Goal: Transaction & Acquisition: Purchase product/service

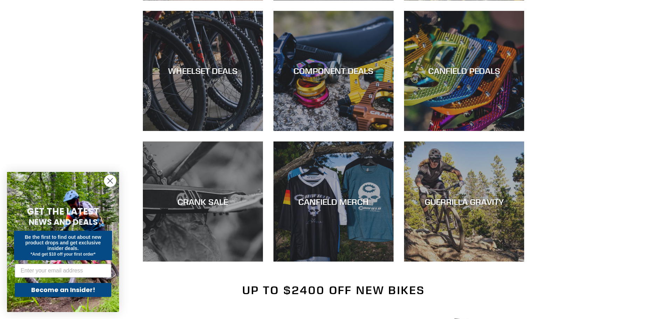
scroll to position [525, 0]
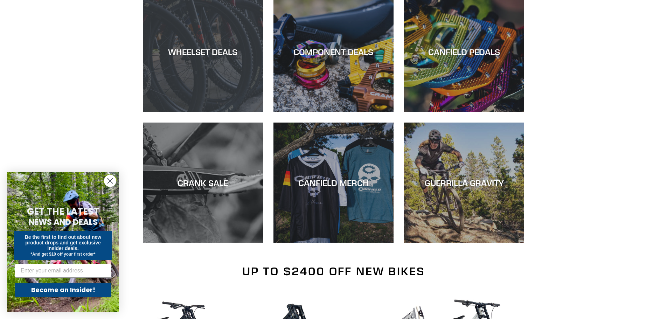
click at [220, 112] on div "WHEELSET DEALS" at bounding box center [203, 112] width 120 height 0
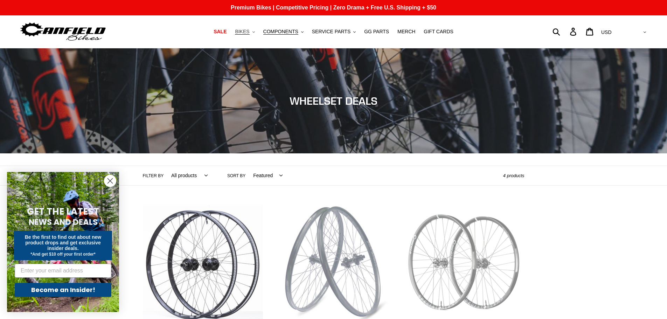
click at [249, 33] on span "BIKES" at bounding box center [242, 32] width 14 height 6
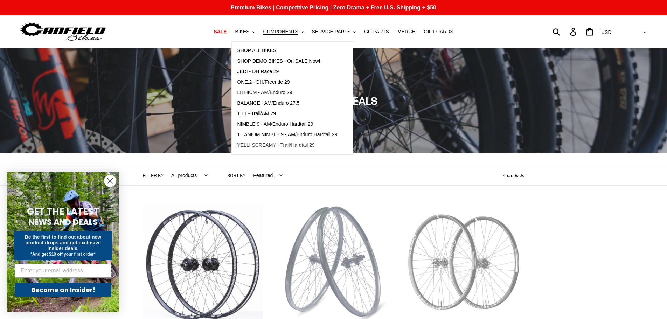
click at [297, 147] on span "YELLI SCREAMY - Trail/Hardtail 29" at bounding box center [276, 145] width 78 height 6
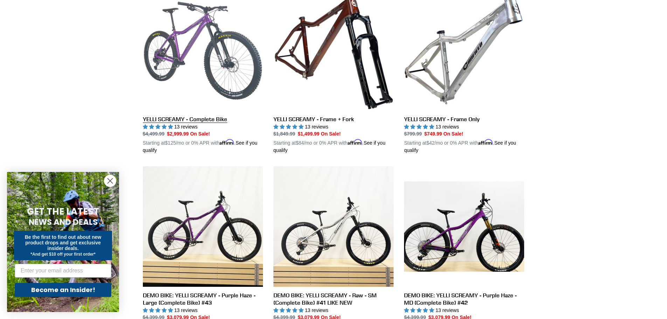
scroll to position [210, 0]
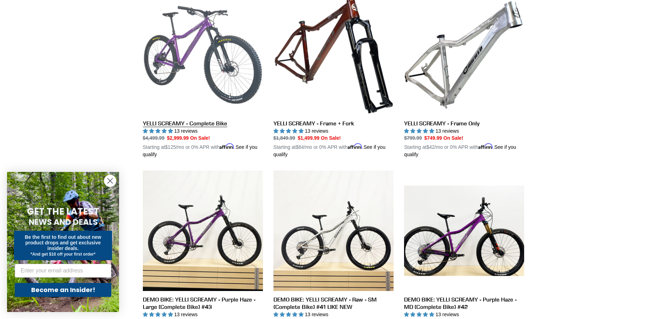
click at [218, 91] on link "YELLI SCREAMY - Complete Bike" at bounding box center [203, 77] width 120 height 164
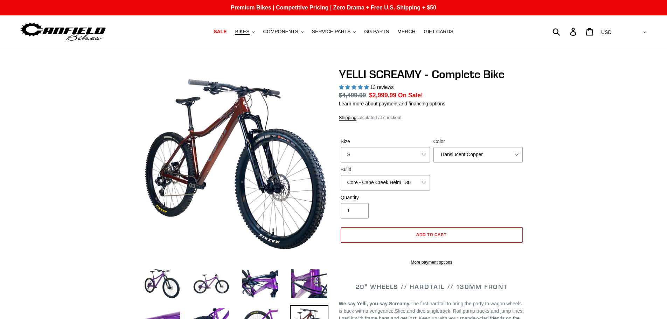
select select "highest-rating"
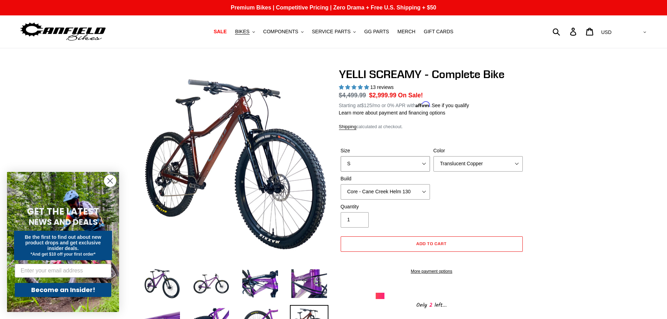
click at [423, 164] on select "S M L XL" at bounding box center [385, 163] width 89 height 15
select select "M"
click at [341, 156] on select "S M L XL" at bounding box center [385, 163] width 89 height 15
click at [504, 163] on select "Translucent Copper Purple Haze Raw" at bounding box center [478, 163] width 89 height 15
select select "Raw"
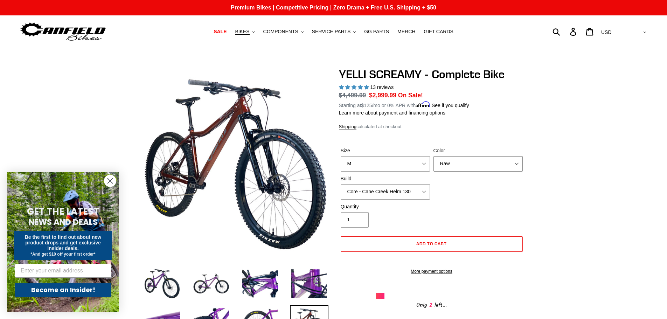
click at [434, 156] on select "Translucent Copper Purple Haze Raw" at bounding box center [478, 163] width 89 height 15
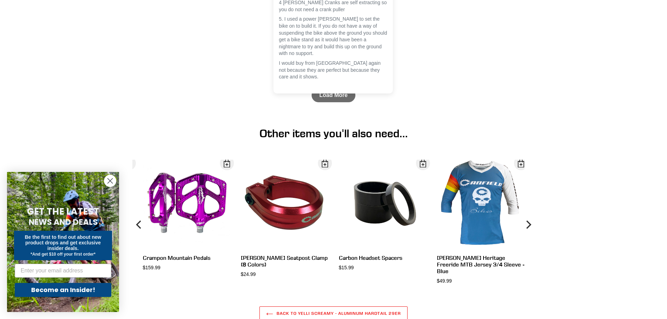
scroll to position [2626, 0]
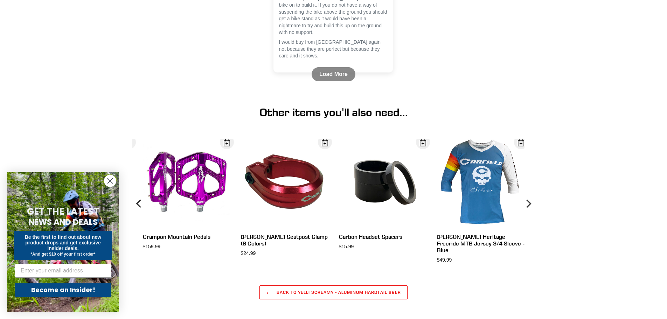
click at [332, 81] on link "Load More" at bounding box center [334, 74] width 44 height 14
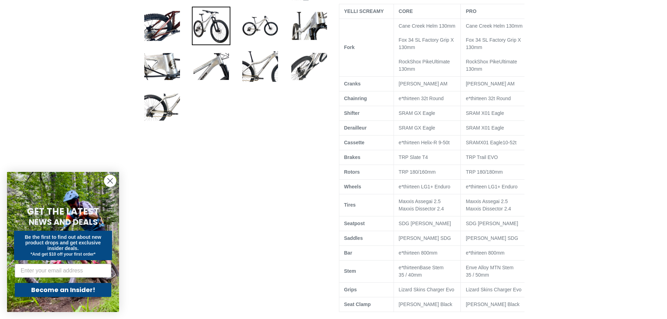
scroll to position [210, 0]
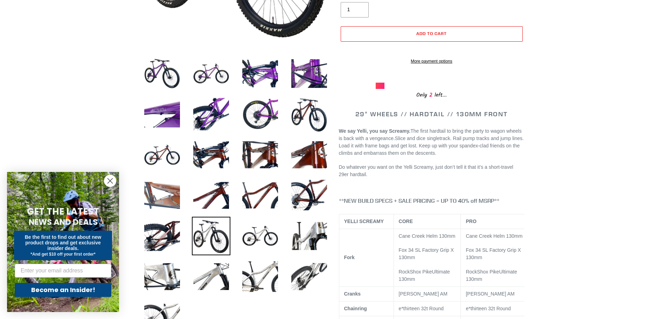
click at [154, 200] on img at bounding box center [162, 195] width 39 height 39
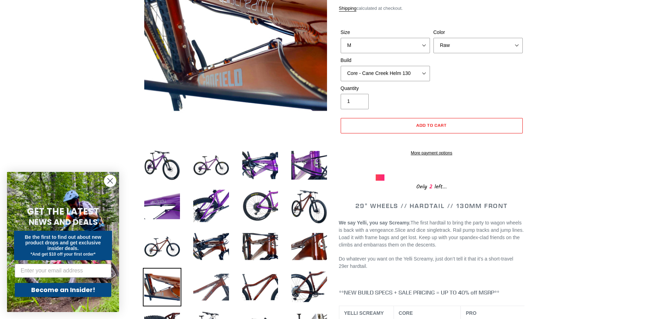
scroll to position [0, 0]
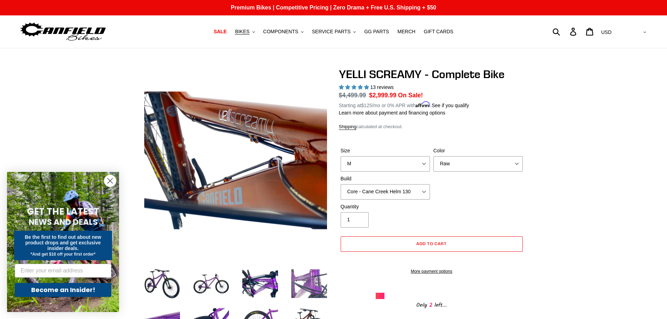
click at [313, 288] on img at bounding box center [309, 283] width 39 height 39
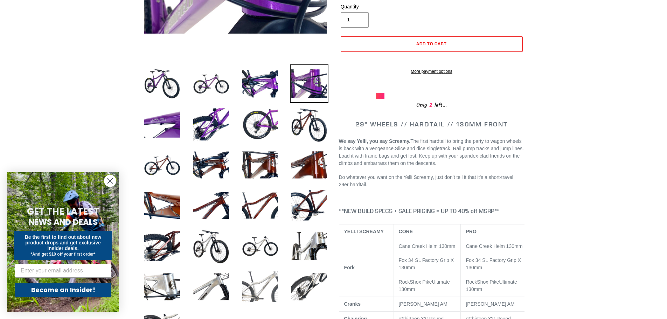
scroll to position [210, 0]
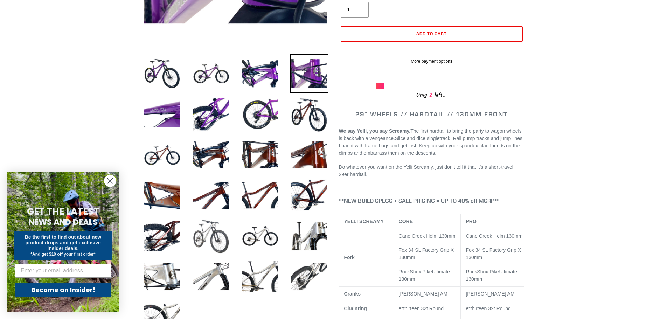
click at [200, 237] on img at bounding box center [211, 236] width 39 height 39
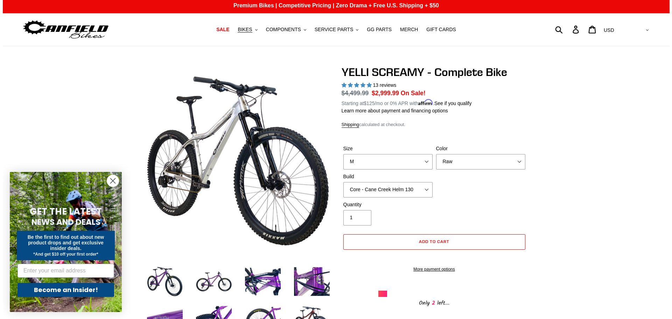
scroll to position [0, 0]
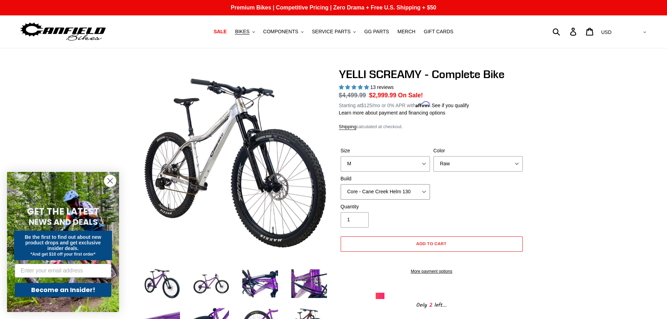
click at [422, 193] on select "Core - Cane Creek Helm 130 Pro - Cane Creek Helm 130 Core - Fox 34 SL Factory G…" at bounding box center [385, 191] width 89 height 15
click at [413, 195] on select "Core - Cane Creek Helm 130 Pro - Cane Creek Helm 130 Core - Fox 34 SL Factory G…" at bounding box center [385, 191] width 89 height 15
click at [423, 193] on select "Core - Cane Creek Helm 130 Pro - Cane Creek Helm 130 Core - Fox 34 SL Factory G…" at bounding box center [385, 191] width 89 height 15
click at [341, 184] on select "Core - Cane Creek Helm 130 Pro - Cane Creek Helm 130 Core - Fox 34 SL Factory G…" at bounding box center [385, 191] width 89 height 15
click at [407, 188] on select "Core - Cane Creek Helm 130 Pro - Cane Creek Helm 130 Core - Fox 34 SL Factory G…" at bounding box center [385, 191] width 89 height 15
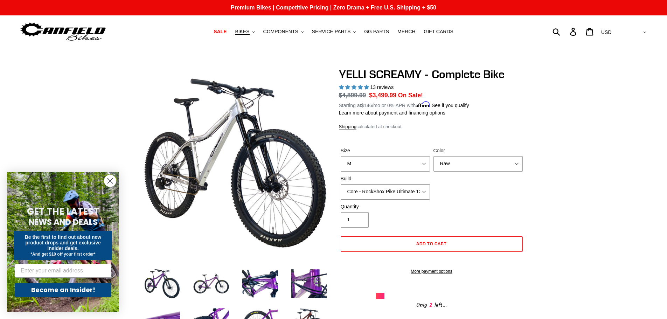
click at [341, 184] on select "Core - Cane Creek Helm 130 Pro - Cane Creek Helm 130 Core - Fox 34 SL Factory G…" at bounding box center [385, 191] width 89 height 15
click at [413, 196] on select "Core - Cane Creek Helm 130 Pro - Cane Creek Helm 130 Core - Fox 34 SL Factory G…" at bounding box center [385, 191] width 89 height 15
click at [341, 184] on select "Core - Cane Creek Helm 130 Pro - Cane Creek Helm 130 Core - Fox 34 SL Factory G…" at bounding box center [385, 191] width 89 height 15
click at [393, 193] on select "Core - Cane Creek Helm 130 Pro - Cane Creek Helm 130 Core - Fox 34 SL Factory G…" at bounding box center [385, 191] width 89 height 15
select select "Pro - RockShox Pike Ultimate 130"
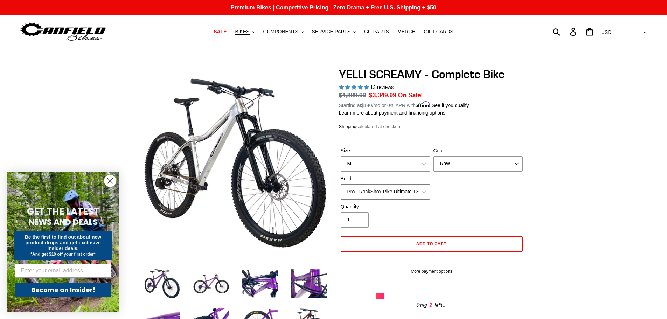
click at [341, 184] on select "Core - Cane Creek Helm 130 Pro - Cane Creek Helm 130 Core - Fox 34 SL Factory G…" at bounding box center [385, 191] width 89 height 15
click at [398, 243] on button "Add to cart" at bounding box center [432, 243] width 182 height 15
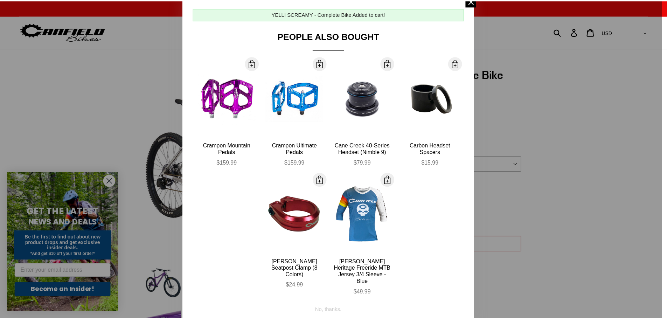
scroll to position [43, 0]
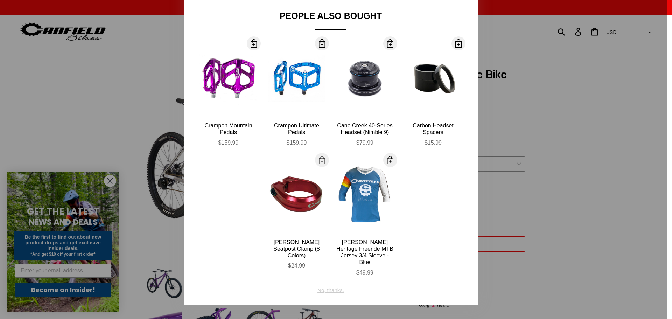
click at [328, 286] on div "No, thanks." at bounding box center [331, 287] width 27 height 13
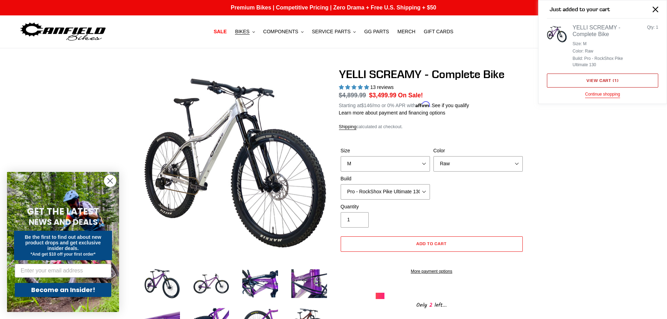
click at [587, 82] on link "View cart ( 1 )" at bounding box center [602, 81] width 111 height 14
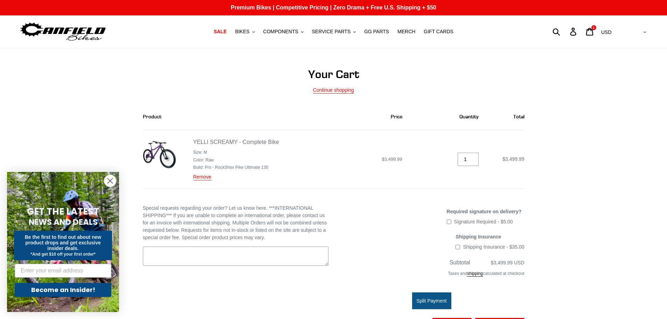
click at [110, 182] on circle "Close dialog" at bounding box center [110, 181] width 12 height 12
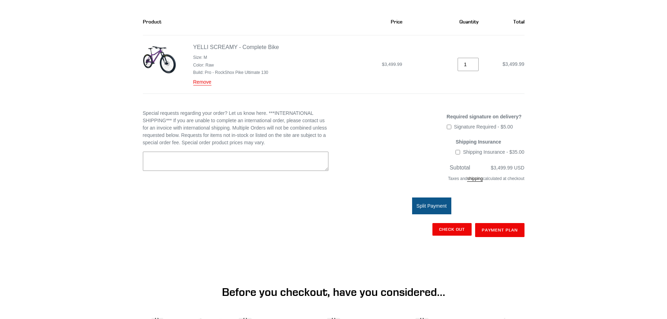
scroll to position [105, 0]
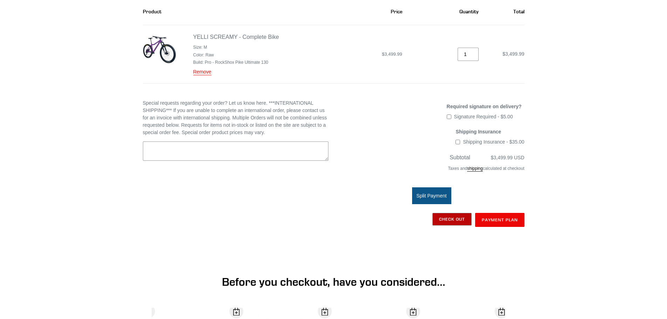
click at [450, 223] on input "Check out" at bounding box center [451, 219] width 39 height 13
